Goal: Information Seeking & Learning: Learn about a topic

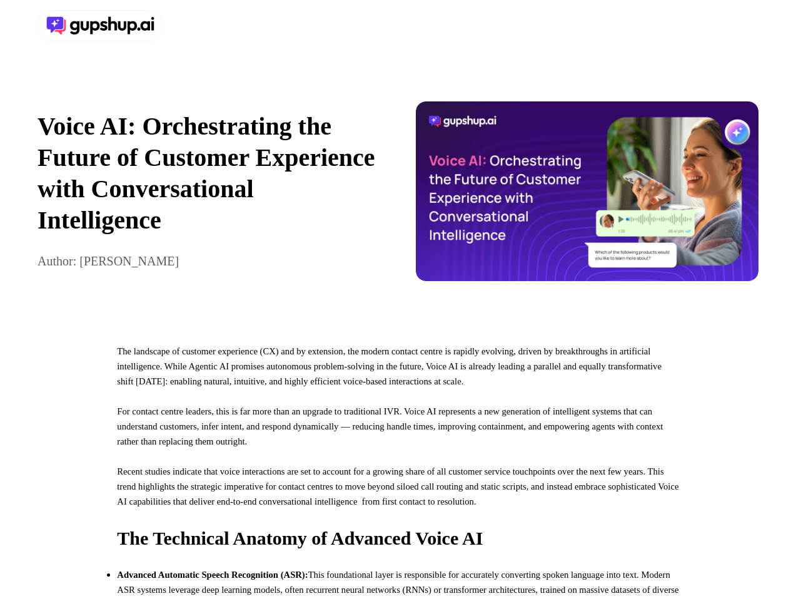
click at [398, 26] on div at bounding box center [398, 25] width 796 height 51
click at [215, 26] on div at bounding box center [216, 25] width 356 height 31
click at [398, 197] on div "Voice AI: Orchestrating the Future of Customer Experience with Conversational I…" at bounding box center [398, 191] width 796 height 280
click at [209, 197] on p "Voice AI: Orchestrating the Future of Customer Experience with Conversational I…" at bounding box center [209, 173] width 343 height 125
click at [587, 197] on img at bounding box center [587, 191] width 343 height 180
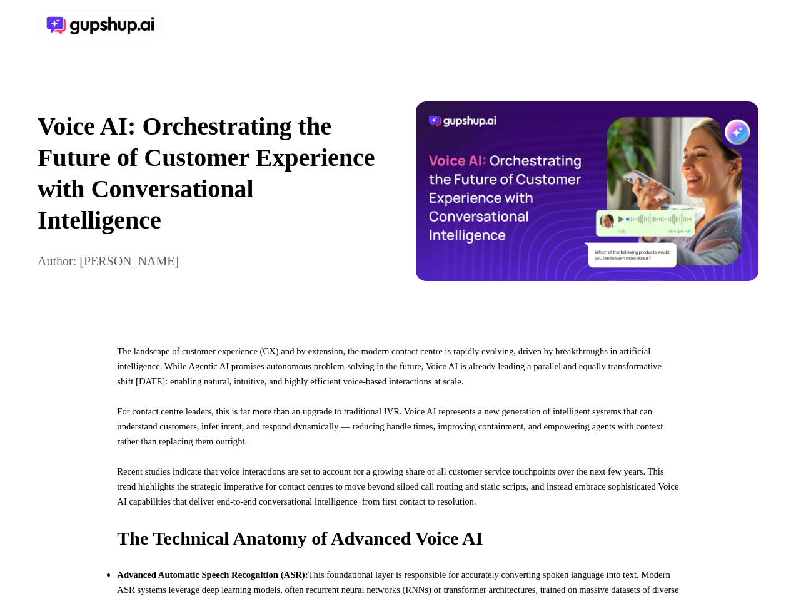
click at [398, 464] on p "For contact centre leaders, this is far more than an upgrade to traditional IVR…" at bounding box center [398, 434] width 562 height 60
